Goal: Use online tool/utility

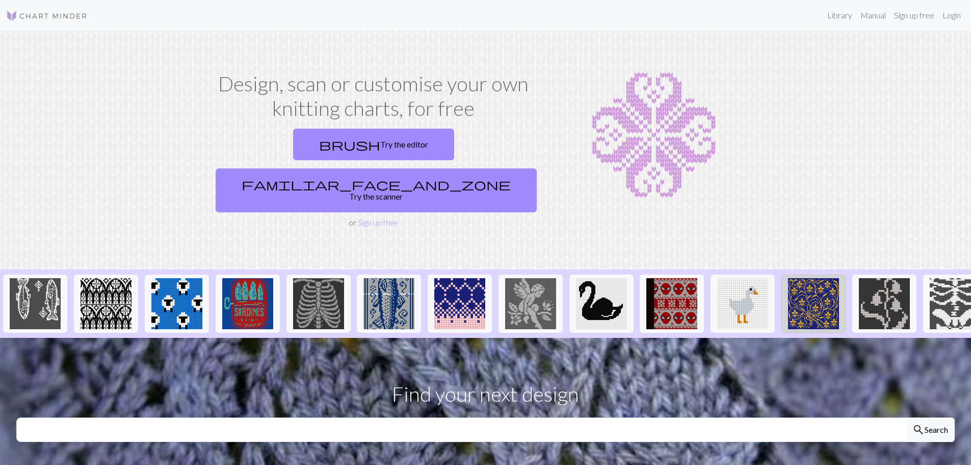
click at [801, 292] on img at bounding box center [813, 303] width 51 height 51
click at [97, 278] on img at bounding box center [106, 303] width 51 height 51
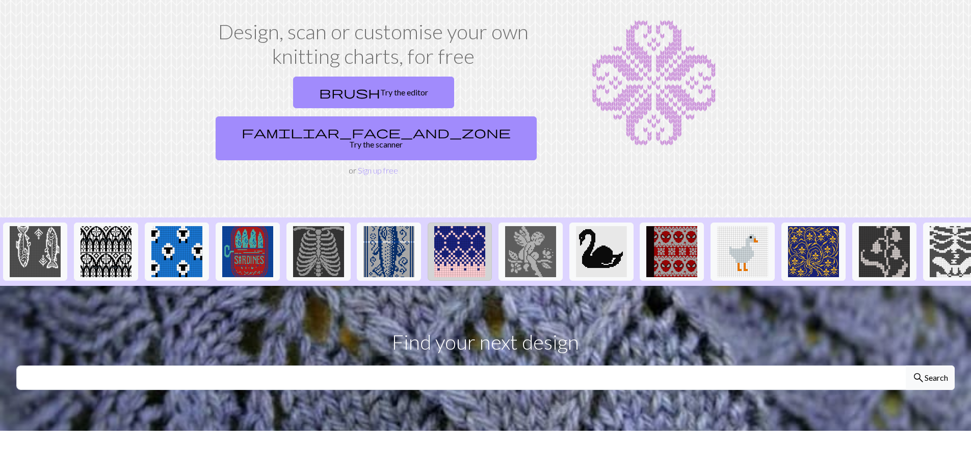
scroll to position [102, 0]
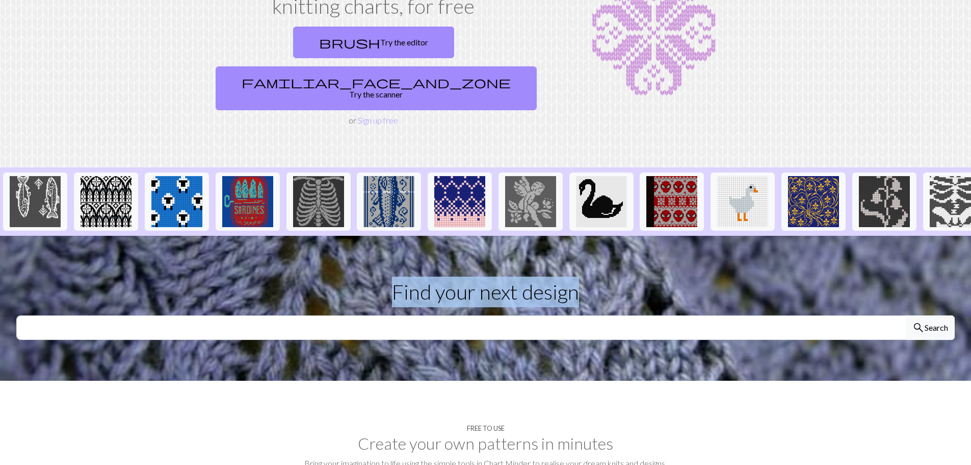
drag, startPoint x: 504, startPoint y: 205, endPoint x: 618, endPoint y: 218, distance: 113.9
click at [618, 218] on div "Design, scan or customise your own knitting charts, for free brush Try the edit…" at bounding box center [485, 382] width 971 height 906
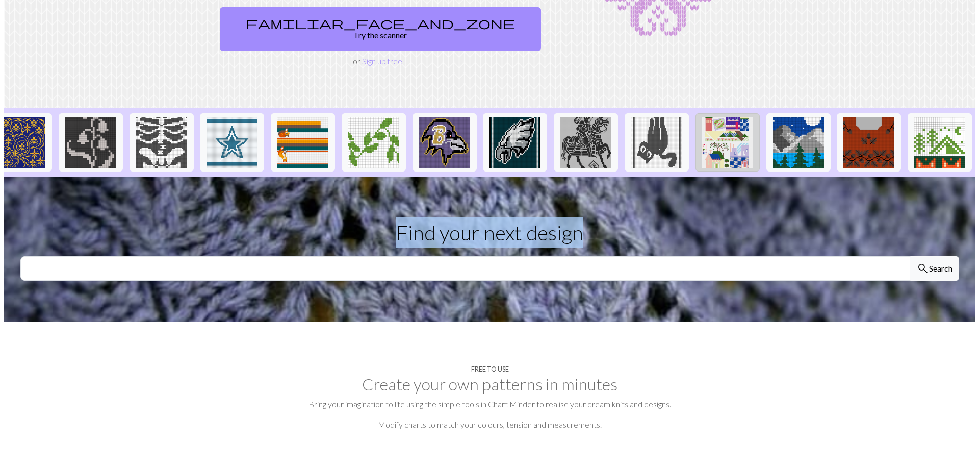
scroll to position [0, 0]
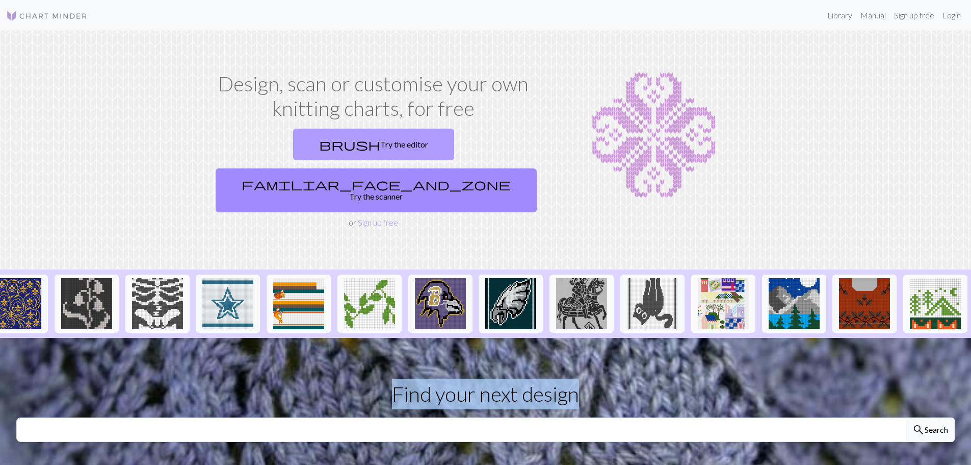
click at [293, 140] on link "brush Try the editor" at bounding box center [373, 145] width 161 height 32
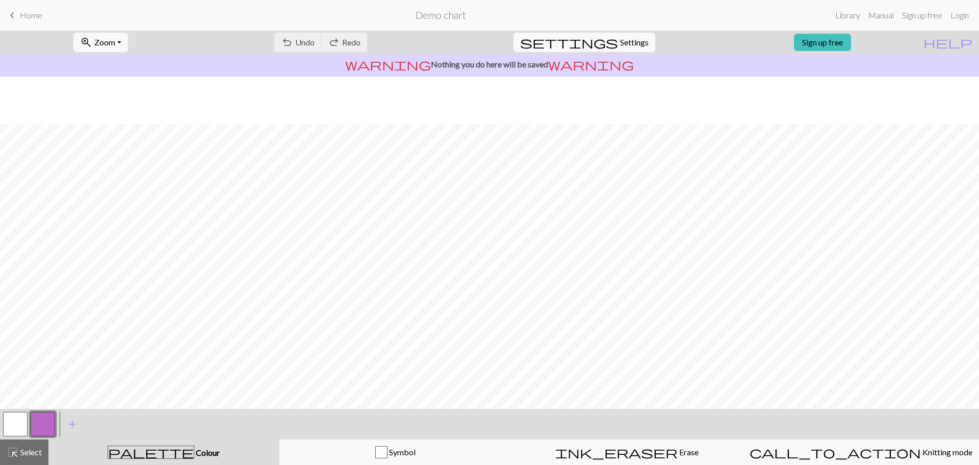
scroll to position [48, 0]
